Goal: Transaction & Acquisition: Download file/media

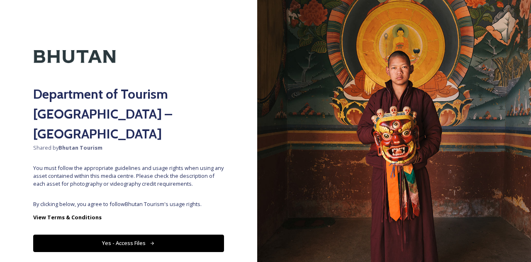
click at [143, 235] on button "Yes - Access Files" at bounding box center [128, 243] width 191 height 17
click at [141, 235] on button "Yes - Access Files" at bounding box center [128, 243] width 191 height 17
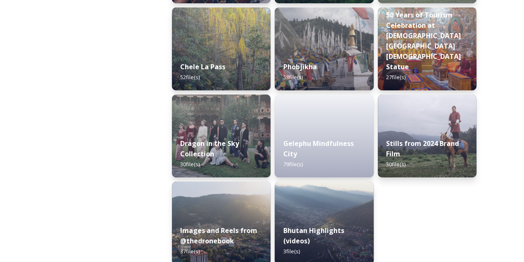
scroll to position [1442, 0]
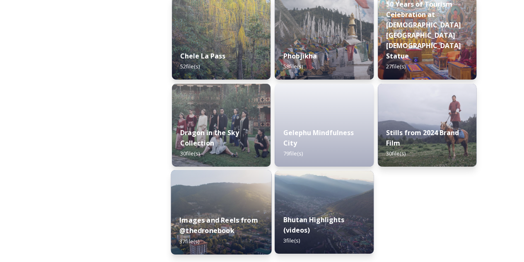
click at [207, 217] on strong "Images and Reels from @thedronebook" at bounding box center [218, 225] width 79 height 20
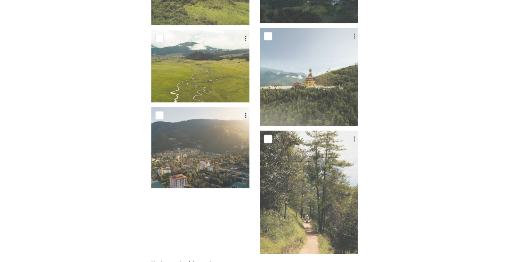
scroll to position [1781, 0]
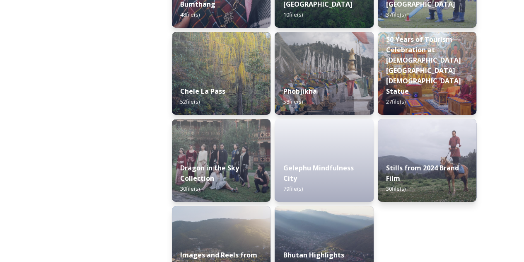
scroll to position [1442, 0]
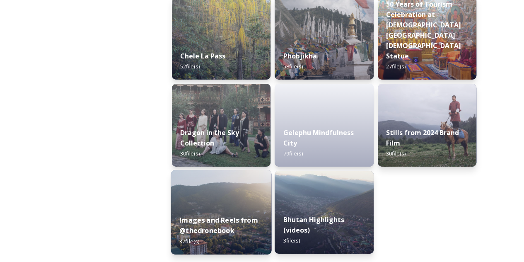
click at [246, 235] on div "Images and Reels from @thedronebook 37 file(s)" at bounding box center [221, 230] width 101 height 48
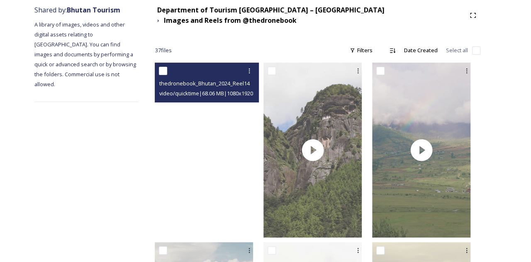
scroll to position [99, 0]
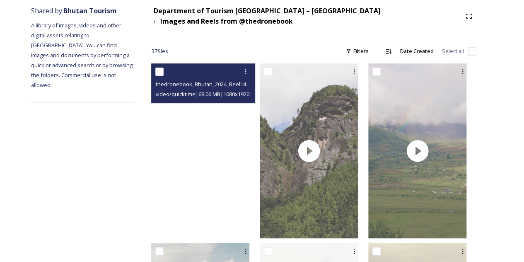
click at [225, 145] on video "thedronebook_Bhutan_2024_Reel14.mov" at bounding box center [200, 150] width 98 height 175
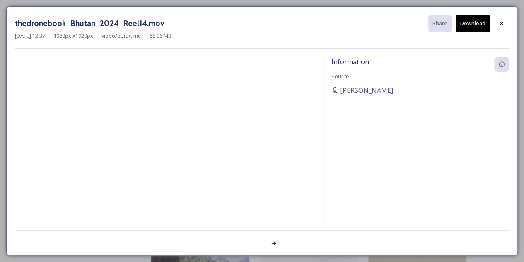
click at [214, 200] on div at bounding box center [165, 139] width 300 height 165
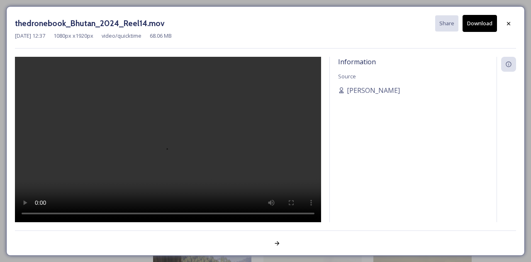
click at [479, 22] on button "Download" at bounding box center [479, 23] width 34 height 17
